Goal: Task Accomplishment & Management: Manage account settings

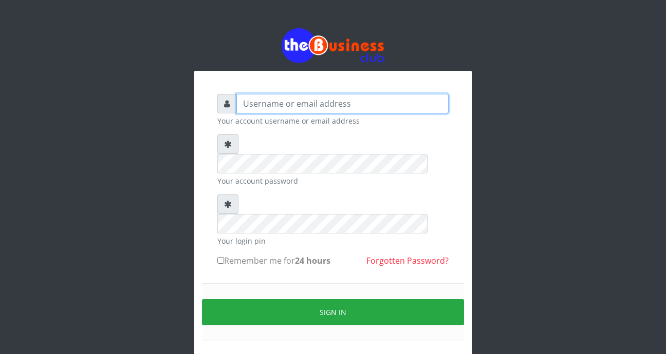
click at [262, 107] on input "text" at bounding box center [342, 104] width 212 height 20
type input "[EMAIL_ADDRESS][DOMAIN_NAME]"
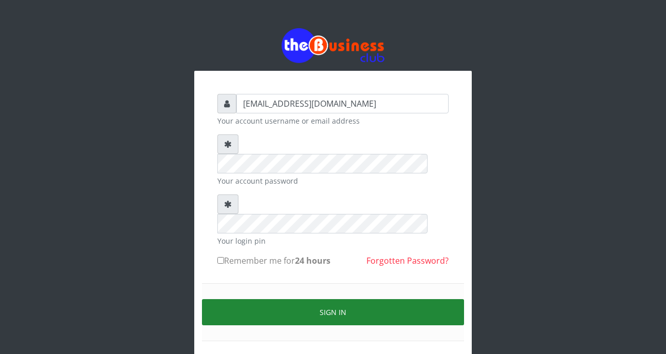
click at [273, 299] on button "Sign in" at bounding box center [333, 312] width 262 height 26
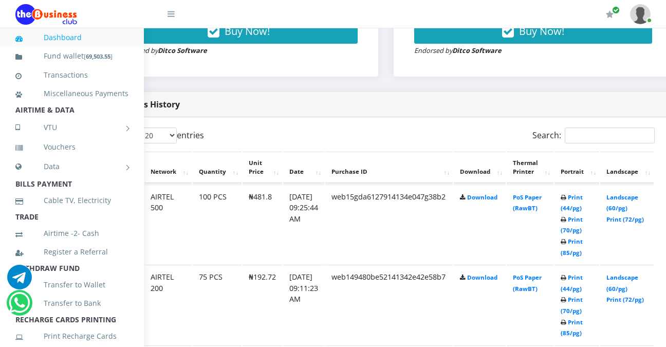
scroll to position [521, 60]
